Goal: Check status

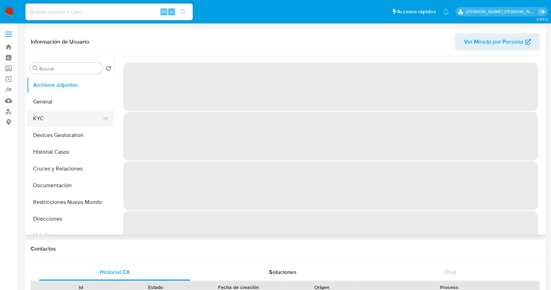
click at [39, 119] on button "KYC" at bounding box center [67, 118] width 81 height 17
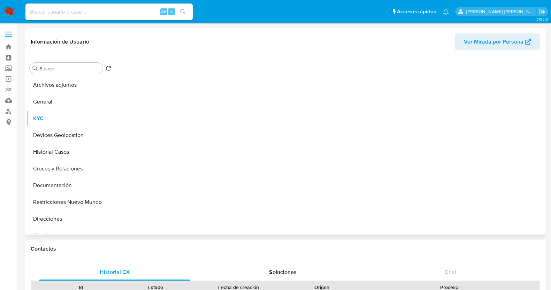
select select "10"
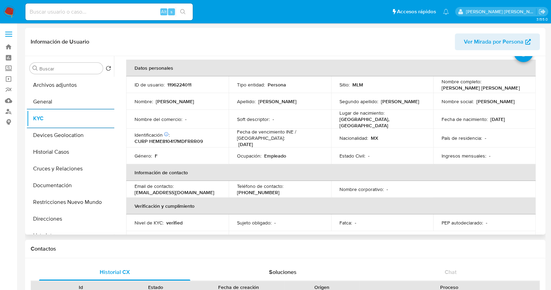
scroll to position [43, 0]
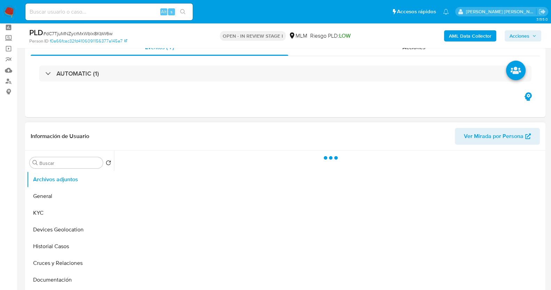
scroll to position [43, 0]
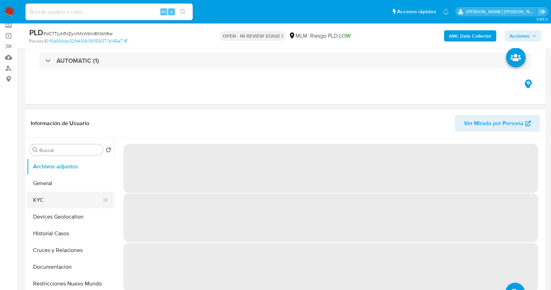
click at [48, 199] on button "KYC" at bounding box center [67, 200] width 81 height 17
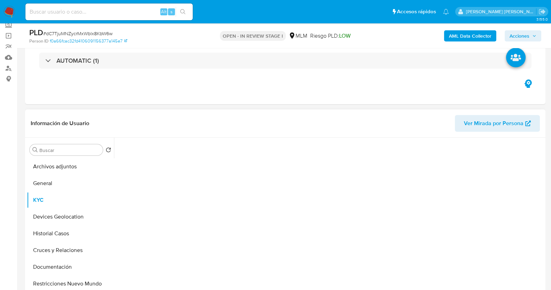
select select "10"
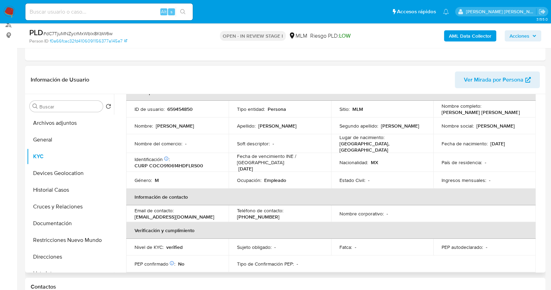
scroll to position [0, 0]
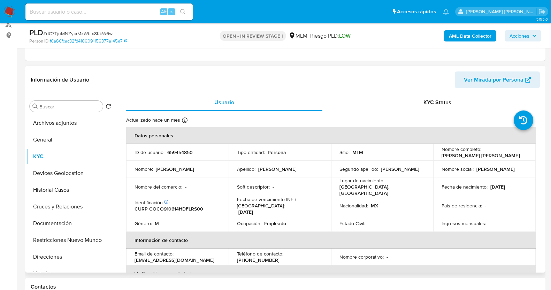
drag, startPoint x: 204, startPoint y: 67, endPoint x: 211, endPoint y: 72, distance: 8.6
click at [204, 68] on div "Información de Usuario Ver Mirada por Persona" at bounding box center [285, 80] width 520 height 28
